Goal: Information Seeking & Learning: Find specific fact

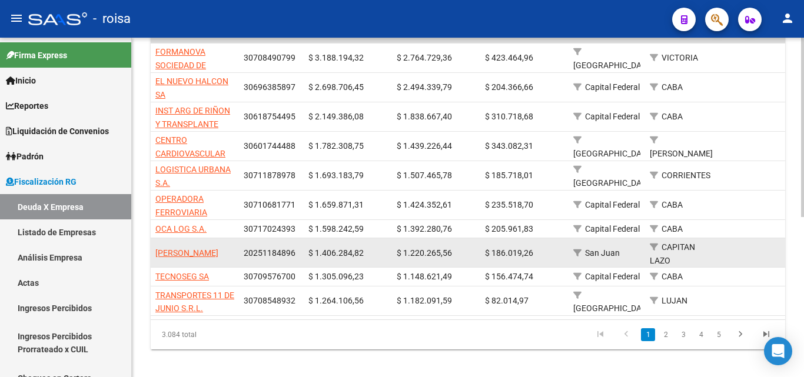
scroll to position [304, 0]
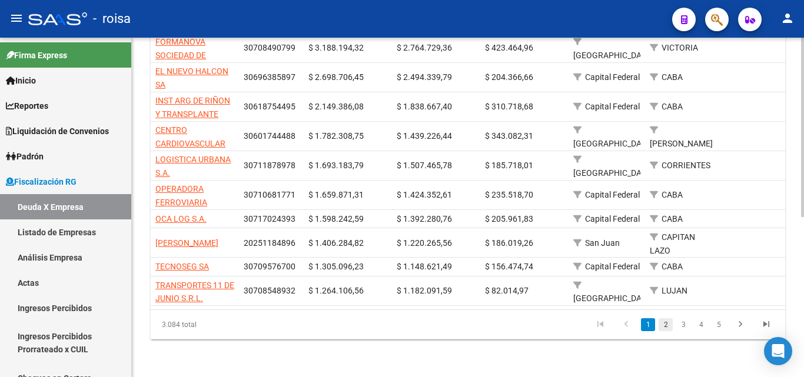
click at [665, 328] on link "2" at bounding box center [666, 325] width 14 height 13
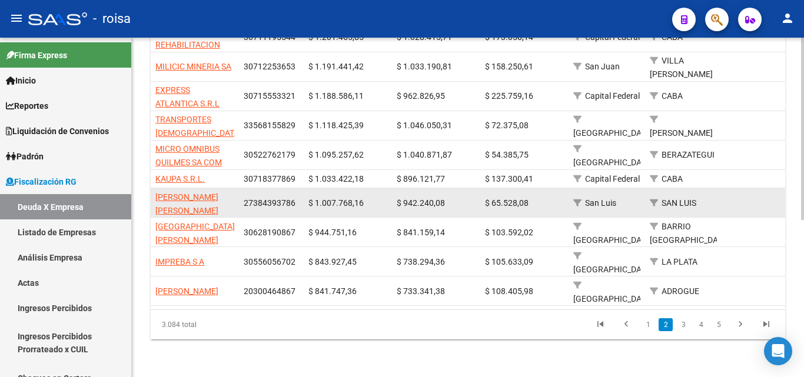
scroll to position [293, 0]
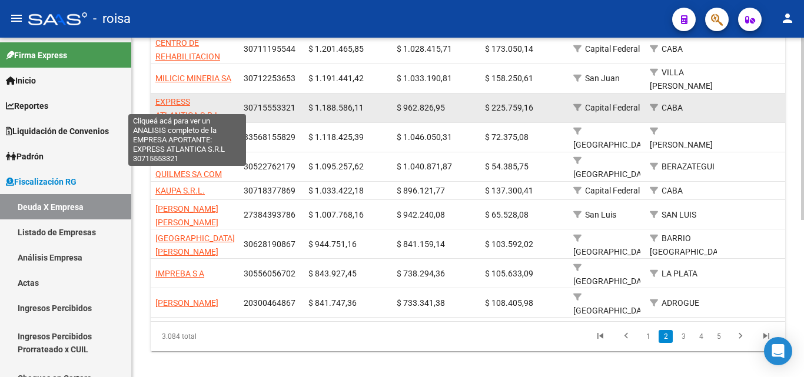
click at [177, 97] on span "EXPRESS ATLANTICA S.R.L" at bounding box center [187, 108] width 64 height 23
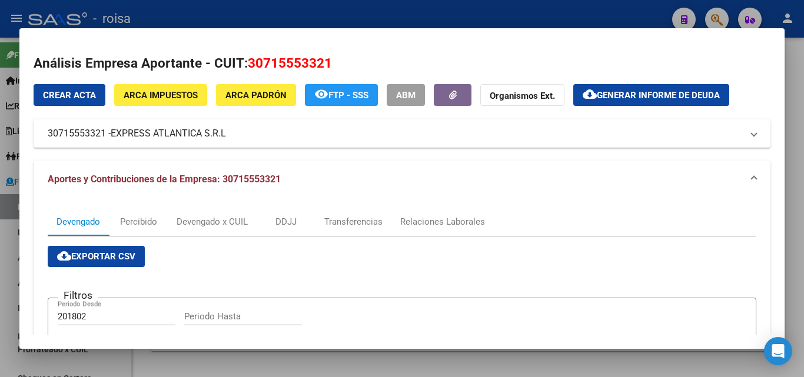
click at [271, 100] on span "ARCA Padrón" at bounding box center [256, 95] width 61 height 11
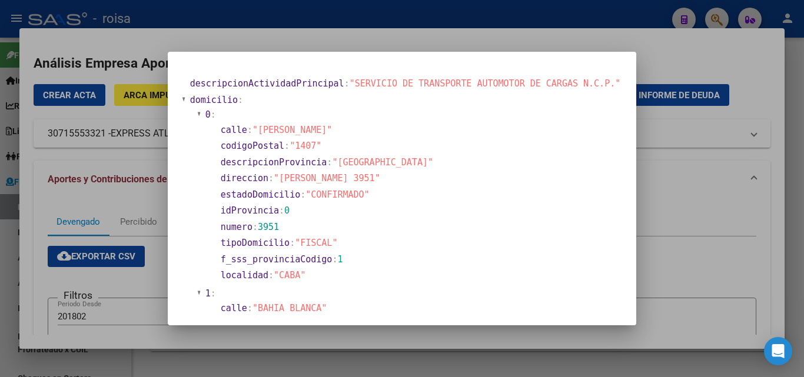
drag, startPoint x: 294, startPoint y: 178, endPoint x: 301, endPoint y: 180, distance: 7.2
click at [301, 180] on span ""[PERSON_NAME] 3951"" at bounding box center [327, 178] width 107 height 11
drag, startPoint x: 541, startPoint y: 135, endPoint x: 531, endPoint y: 145, distance: 14.2
click at [541, 137] on section "calle : "[PERSON_NAME]"" at bounding box center [419, 131] width 397 height 14
drag, startPoint x: 289, startPoint y: 178, endPoint x: 405, endPoint y: 177, distance: 116.0
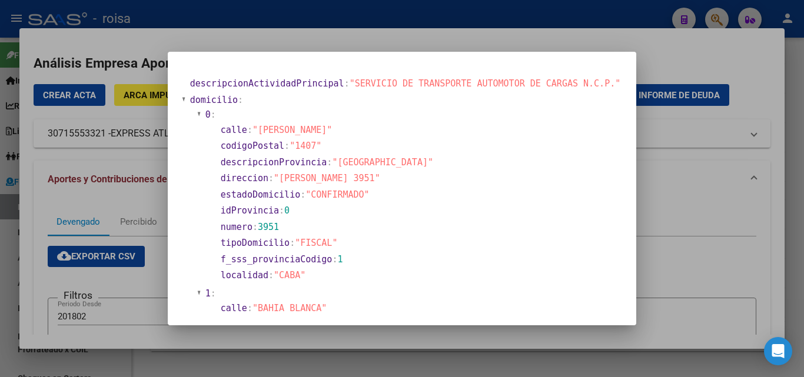
click at [380, 177] on span ""[PERSON_NAME] 3951"" at bounding box center [327, 178] width 107 height 11
copy span "[PERSON_NAME] 3951"
drag, startPoint x: 344, startPoint y: 163, endPoint x: 481, endPoint y: 162, distance: 136.6
click at [433, 162] on span ""[GEOGRAPHIC_DATA]"" at bounding box center [382, 162] width 101 height 11
copy span "[GEOGRAPHIC_DATA]"
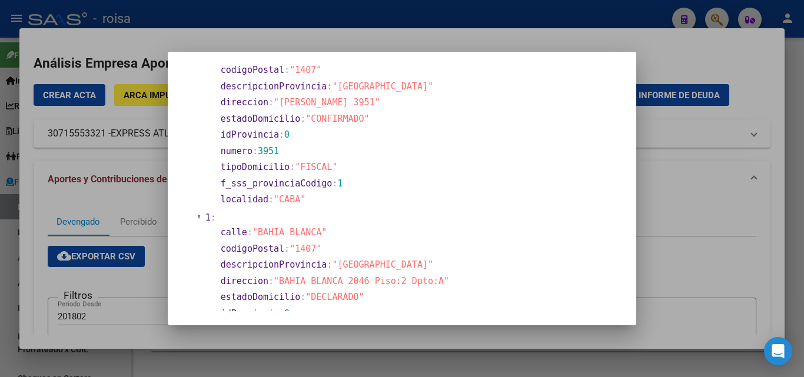
scroll to position [0, 0]
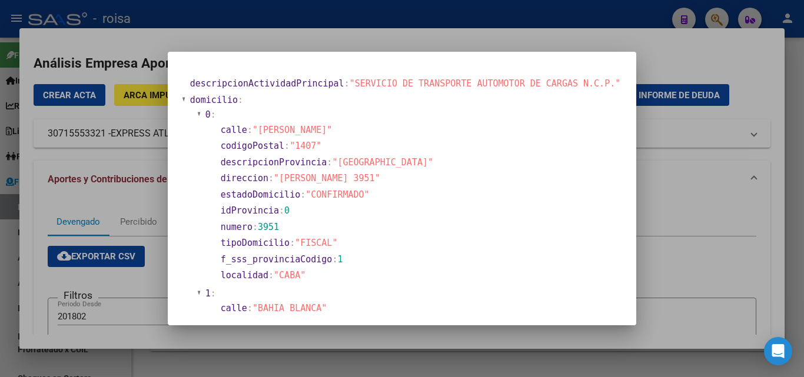
click at [689, 196] on div at bounding box center [402, 188] width 804 height 377
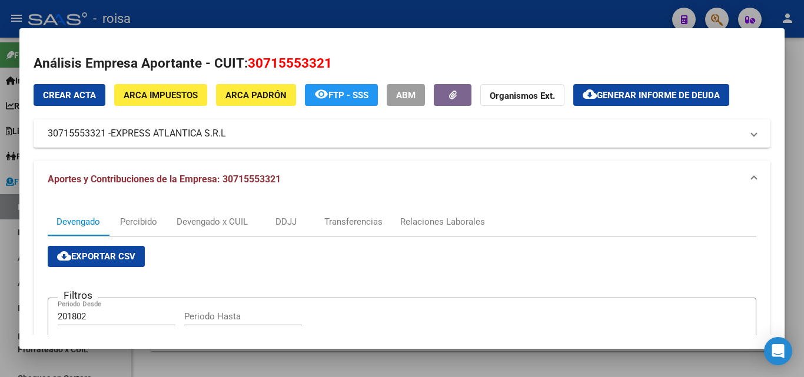
click at [3, 202] on div at bounding box center [402, 188] width 804 height 377
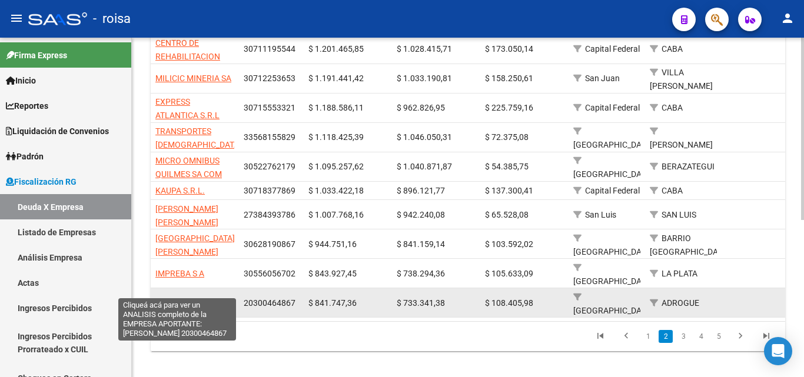
click at [186, 299] on span "[PERSON_NAME]" at bounding box center [186, 303] width 63 height 9
type textarea "20300464867"
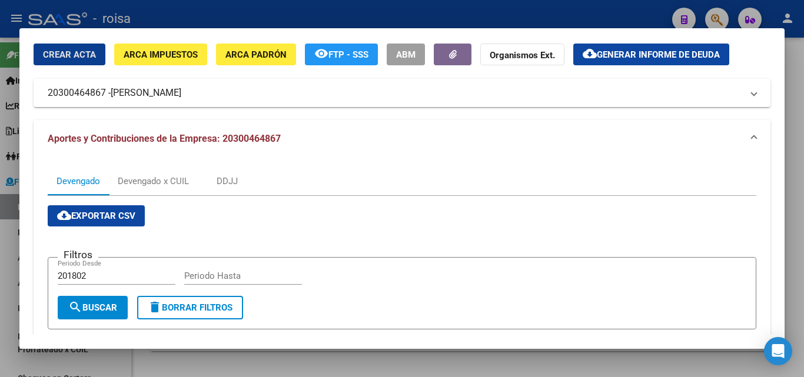
scroll to position [59, 0]
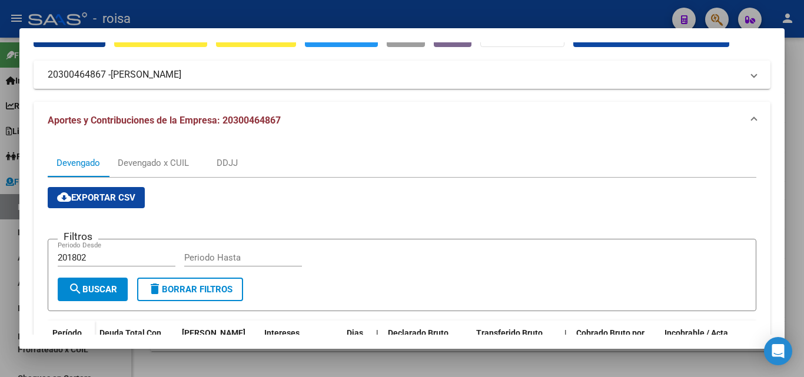
click at [94, 257] on input "201802" at bounding box center [117, 258] width 118 height 11
type input "202501"
type input "202507"
click at [95, 290] on span "search Buscar" at bounding box center [92, 289] width 49 height 11
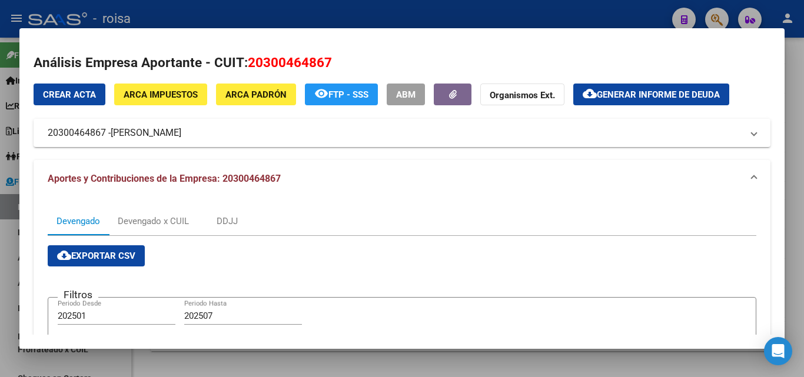
scroll to position [0, 0]
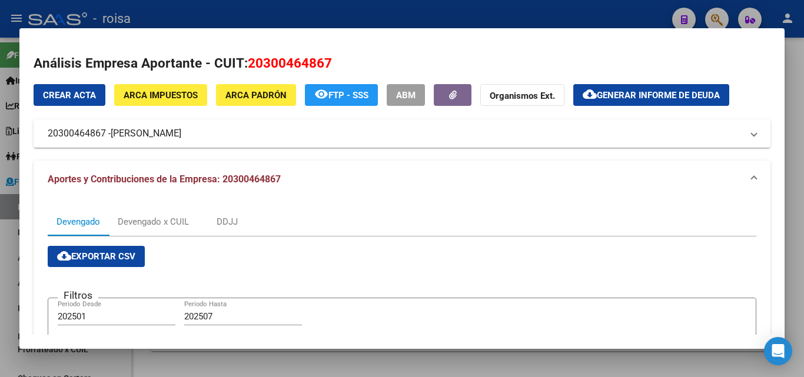
click at [267, 100] on span "ARCA Padrón" at bounding box center [256, 95] width 61 height 11
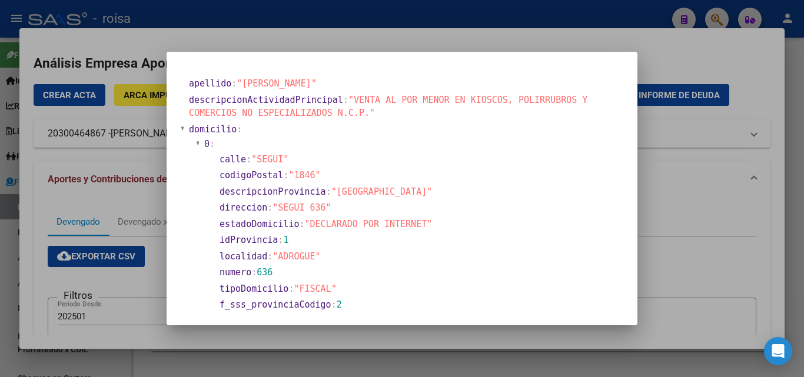
click at [683, 169] on div at bounding box center [402, 188] width 804 height 377
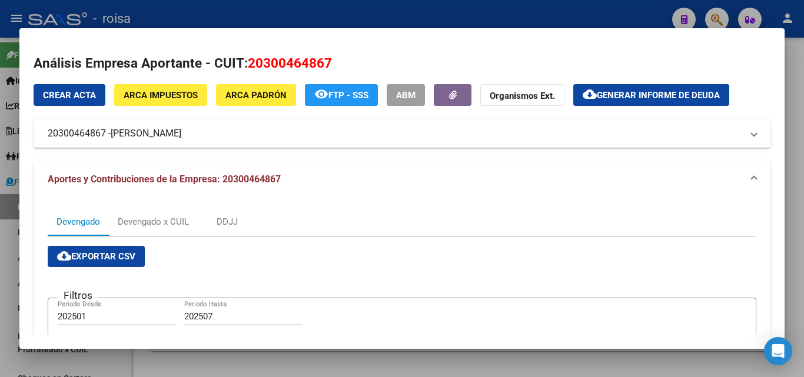
drag, startPoint x: 46, startPoint y: 135, endPoint x: 104, endPoint y: 138, distance: 58.3
click at [105, 136] on mat-expansion-panel-header "20300464867 - [PERSON_NAME]" at bounding box center [402, 134] width 737 height 28
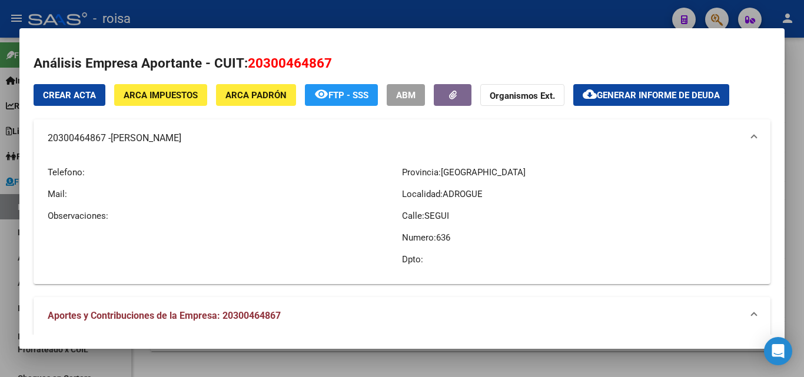
copy mat-panel-title "20300464867"
